Goal: Task Accomplishment & Management: Manage account settings

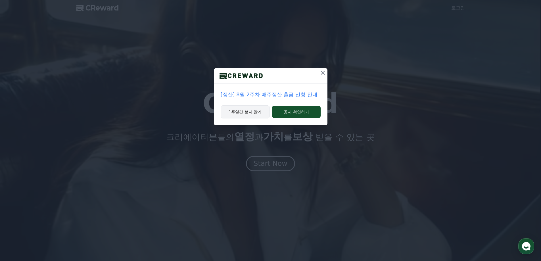
click at [260, 110] on button "1주일간 보지 않기" at bounding box center [245, 111] width 49 height 13
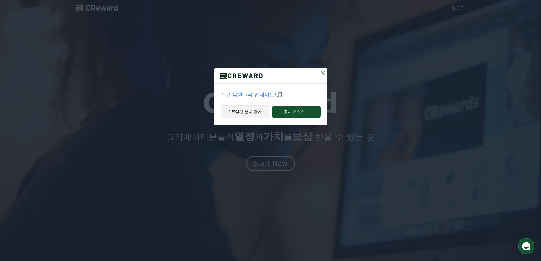
click at [258, 116] on button "1주일간 보지 않기" at bounding box center [245, 111] width 49 height 13
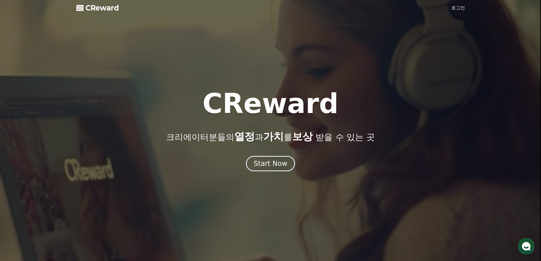
click at [457, 9] on link "로그인" at bounding box center [458, 8] width 14 height 7
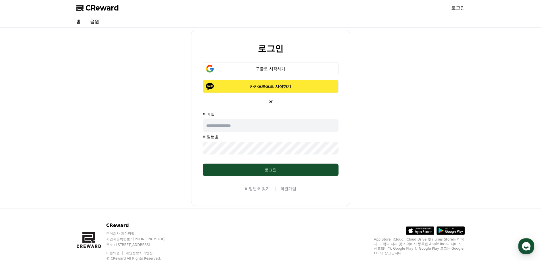
click at [264, 85] on p "카카오톡으로 시작하기" at bounding box center [270, 86] width 119 height 6
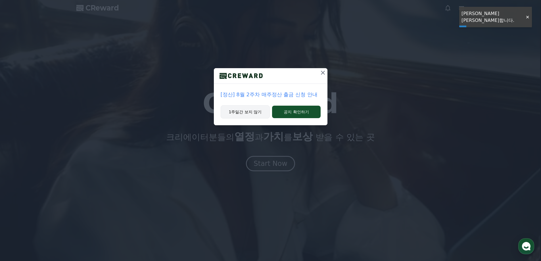
click at [251, 112] on button "1주일간 보지 않기" at bounding box center [245, 111] width 49 height 13
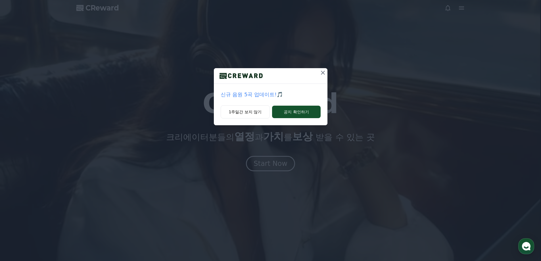
click at [459, 6] on div "신규 음원 5곡 업데이트!🎵 1주일간 보지 않기 공지 확인하기" at bounding box center [270, 67] width 541 height 134
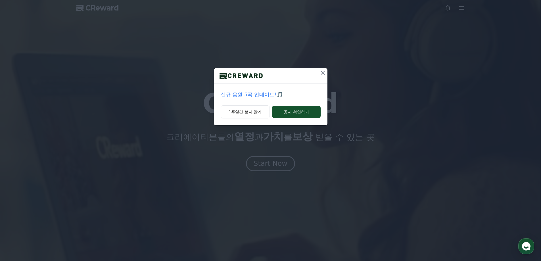
click at [322, 73] on icon at bounding box center [322, 72] width 7 height 7
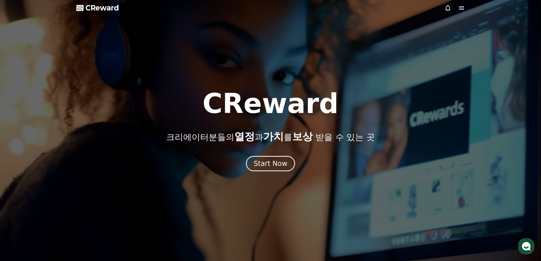
click at [463, 7] on icon at bounding box center [461, 7] width 5 height 3
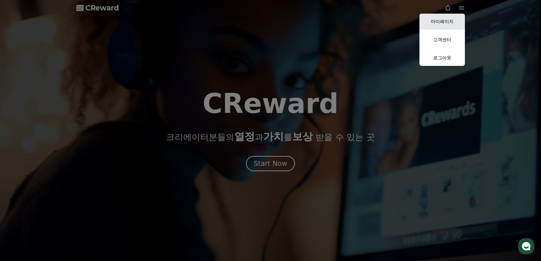
click at [442, 24] on link "마이페이지" at bounding box center [441, 22] width 45 height 16
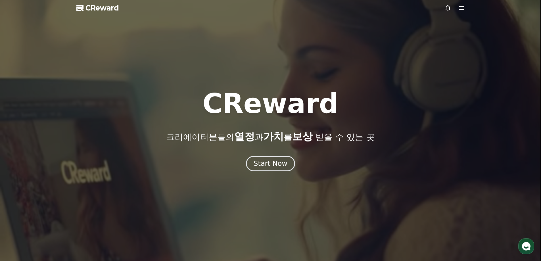
select select "**********"
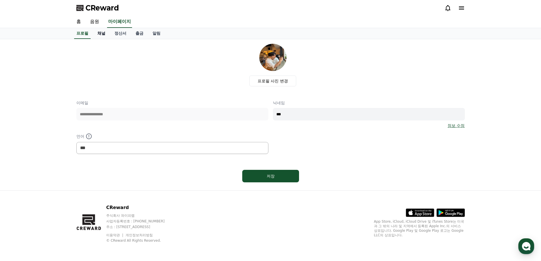
click at [106, 32] on link "채널" at bounding box center [101, 33] width 17 height 11
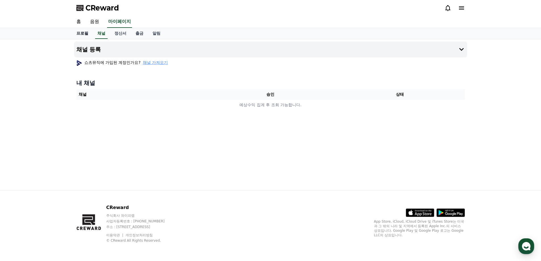
click at [85, 33] on link "프로필" at bounding box center [82, 33] width 21 height 11
select select "**********"
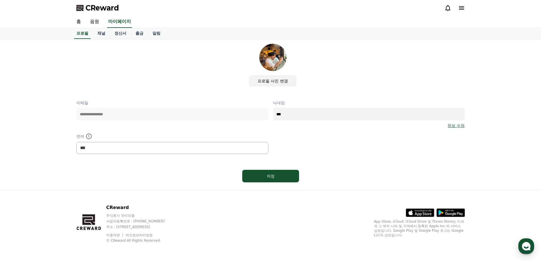
click at [278, 84] on label "프로필 사진 변경" at bounding box center [272, 81] width 47 height 11
click at [0, 0] on input "프로필 사진 변경" at bounding box center [0, 0] width 0 height 0
click at [460, 123] on link "정보 수정" at bounding box center [455, 126] width 17 height 6
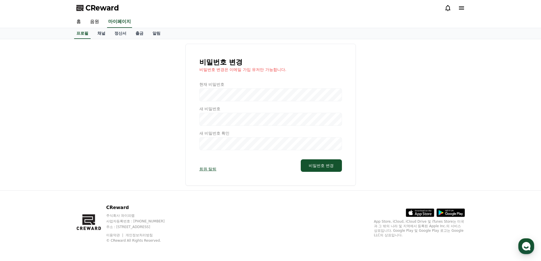
click at [225, 95] on div at bounding box center [270, 115] width 143 height 69
click at [256, 102] on div at bounding box center [270, 115] width 143 height 69
click at [104, 34] on link "채널" at bounding box center [101, 33] width 17 height 11
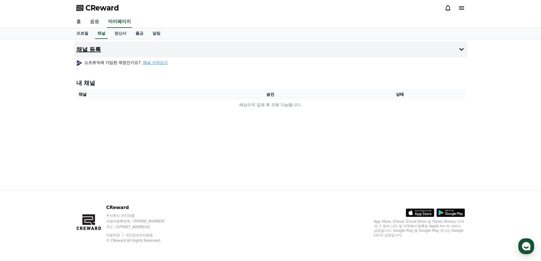
click at [106, 49] on button "채널 등록" at bounding box center [270, 49] width 393 height 16
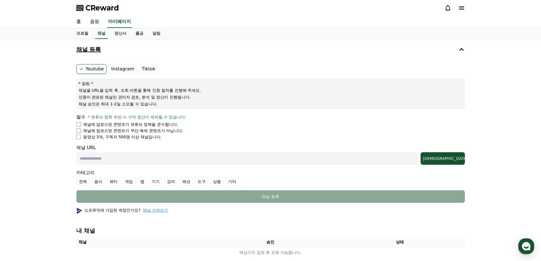
click at [93, 43] on button "채널 등록" at bounding box center [270, 49] width 393 height 16
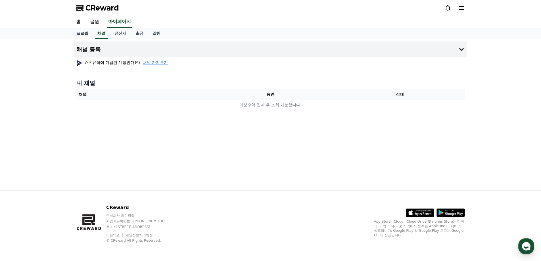
click at [156, 62] on span "채널 가져오기" at bounding box center [155, 63] width 25 height 6
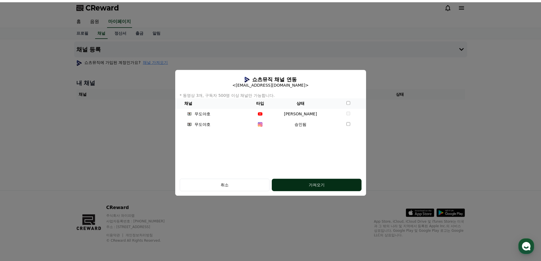
click at [336, 191] on button "가져오기" at bounding box center [317, 185] width 90 height 12
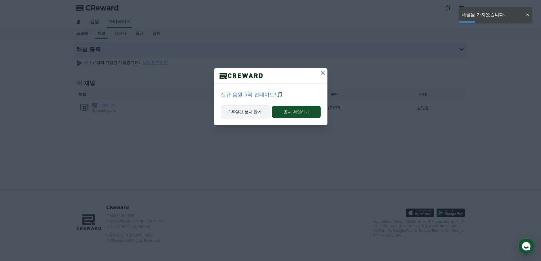
click at [260, 114] on button "1주일간 보지 않기" at bounding box center [245, 111] width 49 height 13
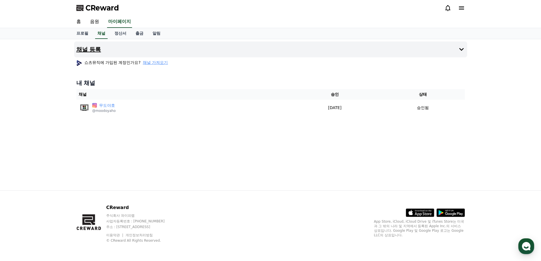
click at [123, 50] on button "채널 등록" at bounding box center [270, 49] width 393 height 16
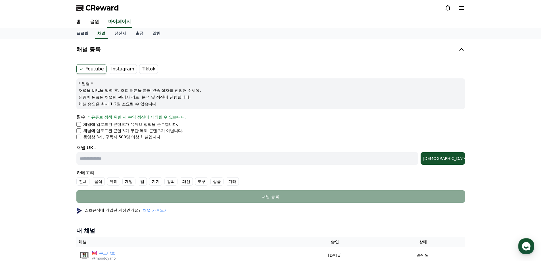
click at [121, 71] on label "Instagram" at bounding box center [123, 69] width 28 height 10
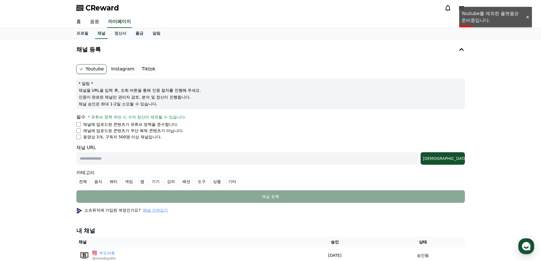
click at [122, 71] on label "Instagram" at bounding box center [123, 69] width 28 height 10
click at [139, 71] on label "Tiktok" at bounding box center [148, 69] width 19 height 10
click at [93, 21] on link "음원" at bounding box center [94, 22] width 18 height 12
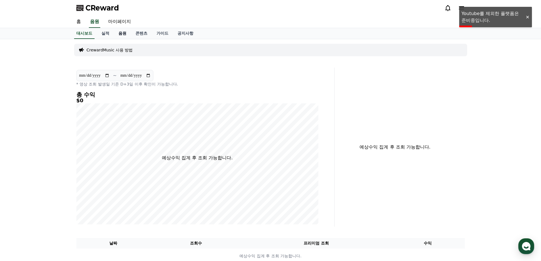
click at [119, 37] on link "음원" at bounding box center [122, 33] width 17 height 11
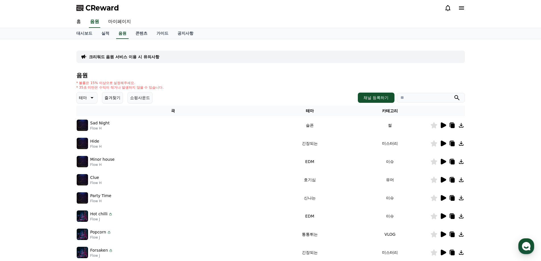
click at [453, 127] on icon at bounding box center [452, 125] width 4 height 5
